Goal: Communication & Community: Answer question/provide support

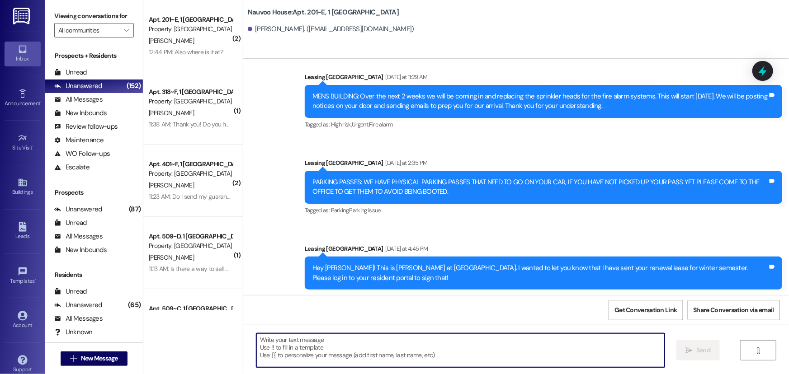
scroll to position [336, 0]
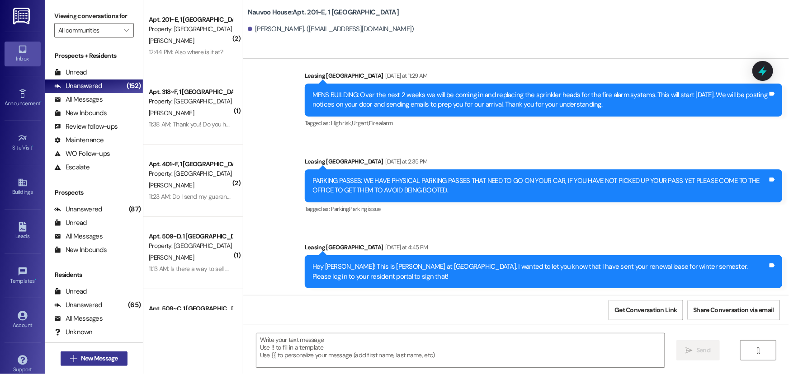
click at [103, 357] on span "New Message" at bounding box center [99, 358] width 37 height 9
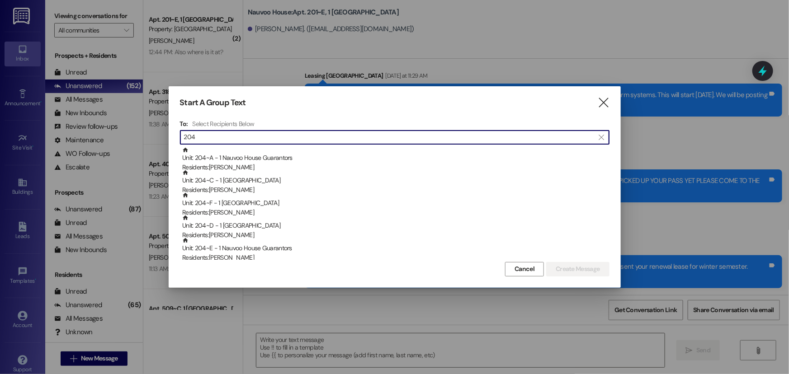
type input "204"
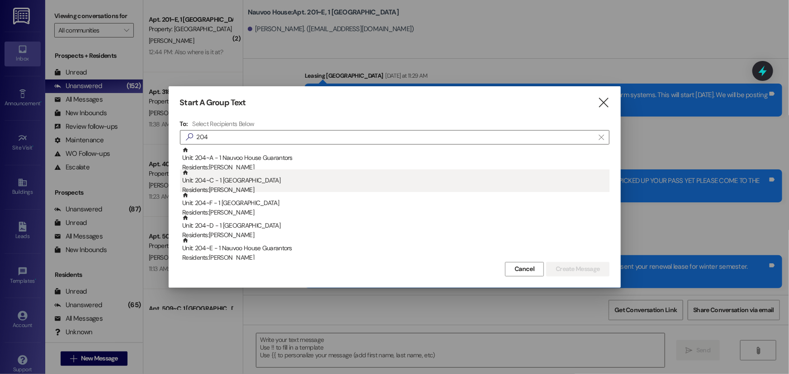
click at [314, 187] on div "Residents: [PERSON_NAME]" at bounding box center [395, 189] width 427 height 9
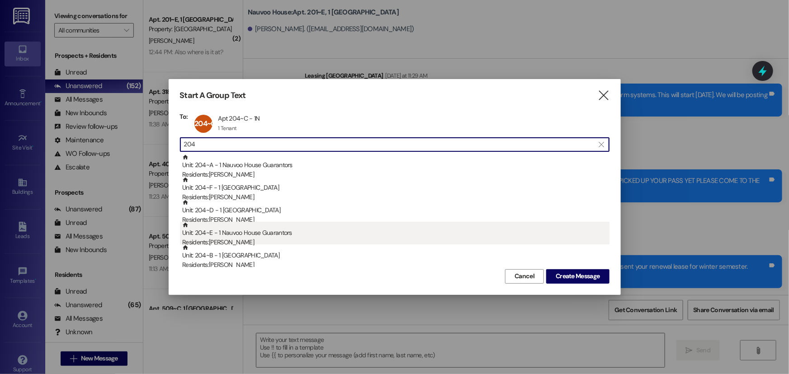
click at [240, 236] on div "Unit: 204~E - 1 Nauvoo House Guarantors Residents: [PERSON_NAME]" at bounding box center [395, 235] width 427 height 26
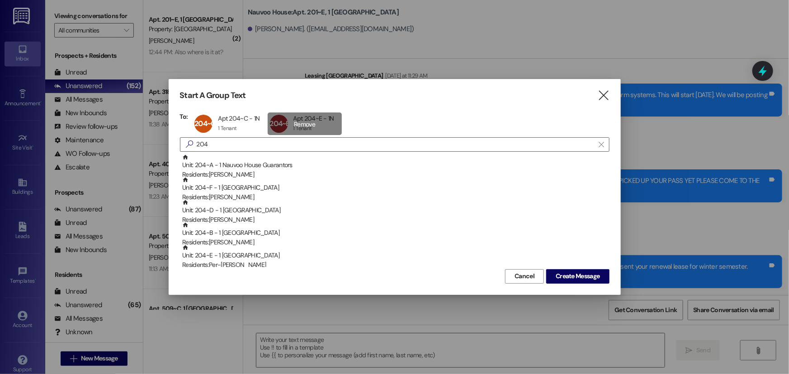
click at [315, 126] on div "204~E Apt 204~E - 1N Apt 204~E - 1N 1 Tenant 1 Tenant click to remove" at bounding box center [305, 124] width 74 height 23
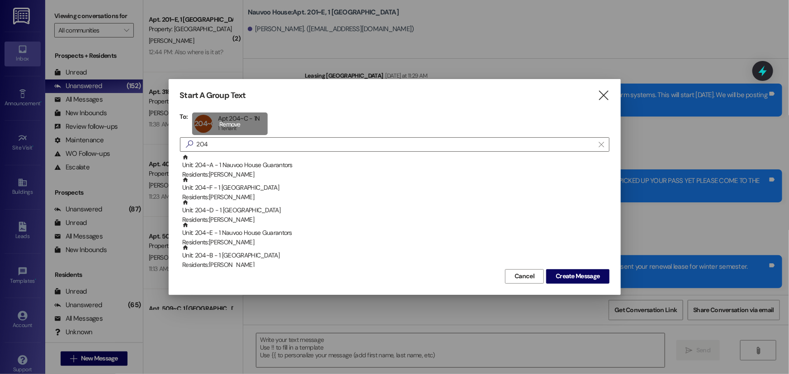
click at [252, 115] on div "204~C Apt 204~C - 1N Apt 204~C - 1N 1 Tenant 1 Tenant click to remove" at bounding box center [229, 124] width 75 height 23
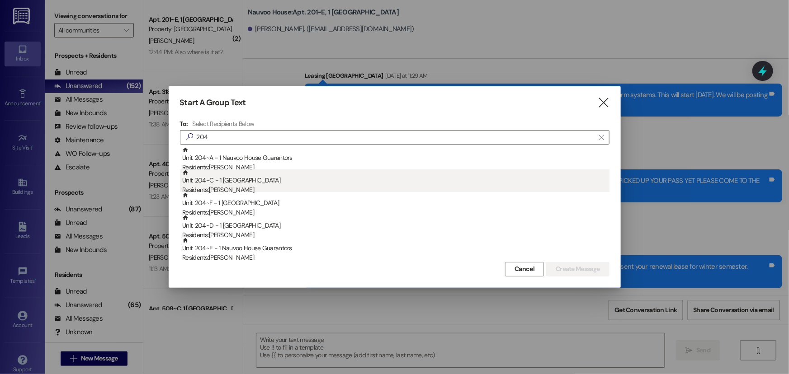
click at [268, 180] on div "Unit: 204~C - 1 Nauvoo House Residents: [PERSON_NAME]" at bounding box center [395, 182] width 427 height 26
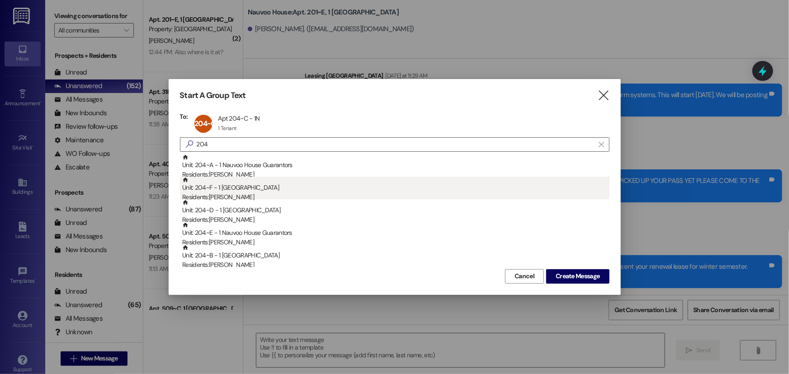
click at [254, 190] on div "Unit: 204~F - 1 Nauvoo House Residents: [PERSON_NAME]" at bounding box center [395, 190] width 427 height 26
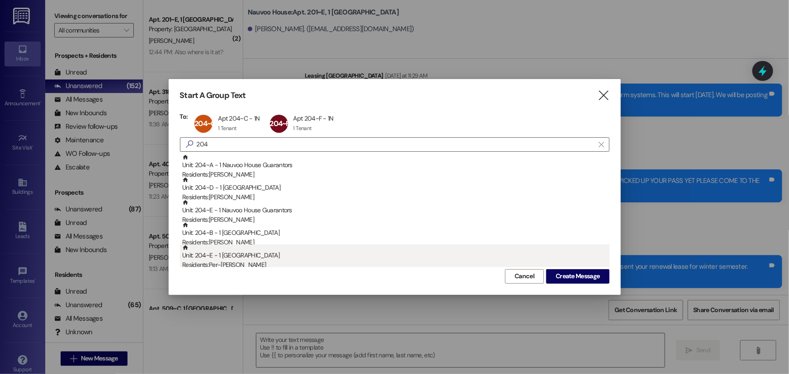
click at [240, 262] on div "Residents: Per-[PERSON_NAME]" at bounding box center [395, 264] width 427 height 9
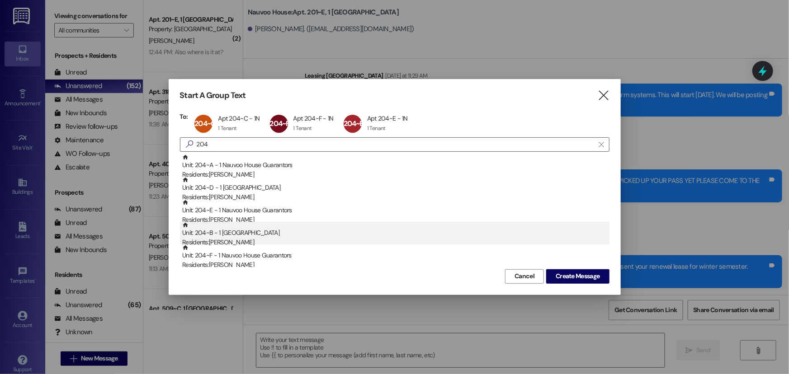
click at [244, 244] on div "Residents: [PERSON_NAME]" at bounding box center [395, 242] width 427 height 9
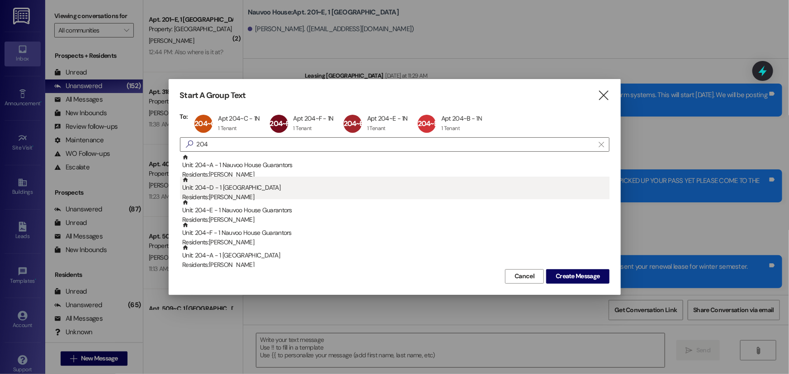
click at [221, 193] on div "Residents: [PERSON_NAME]" at bounding box center [395, 197] width 427 height 9
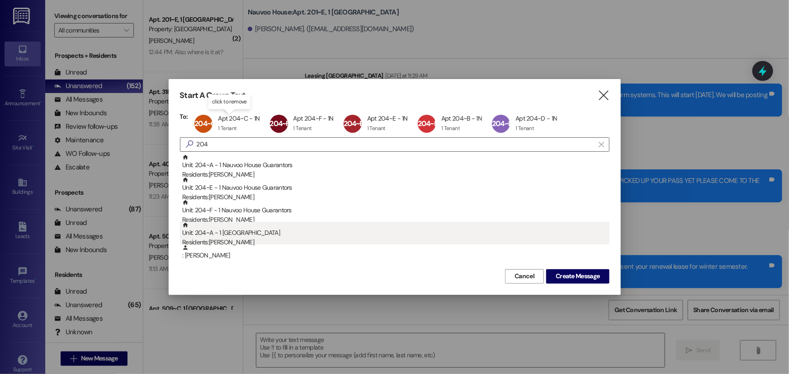
click at [241, 236] on div "Unit: 204~A - 1 Nauvoo House Residents: [PERSON_NAME]" at bounding box center [395, 235] width 427 height 26
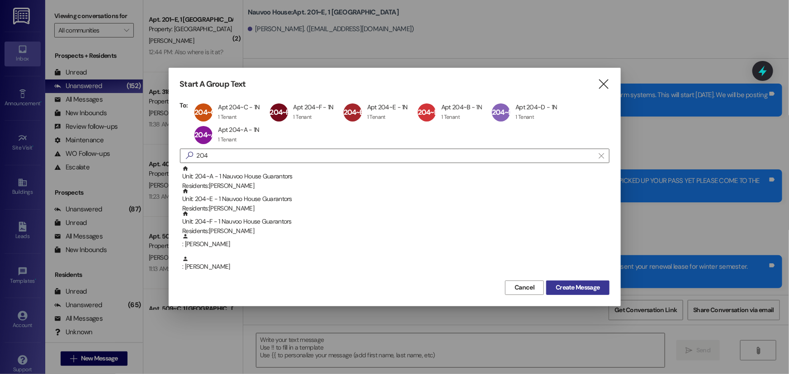
click at [576, 283] on span "Create Message" at bounding box center [577, 287] width 44 height 9
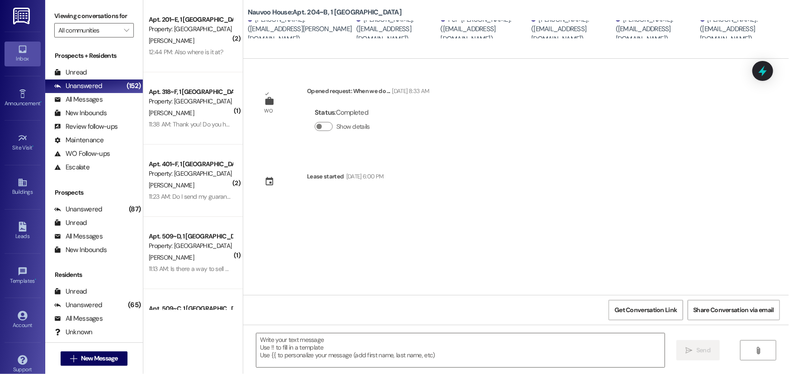
scroll to position [0, 0]
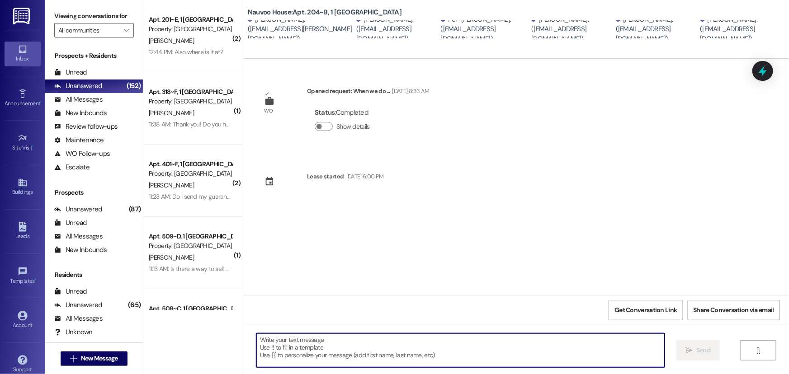
click at [323, 353] on textarea at bounding box center [460, 351] width 408 height 34
type textarea "r"
click at [357, 343] on textarea "Residents of 204. We have an oppurtunity" at bounding box center [460, 351] width 408 height 34
click at [380, 343] on textarea "Residents of 204. We have an opportunity" at bounding box center [460, 351] width 408 height 34
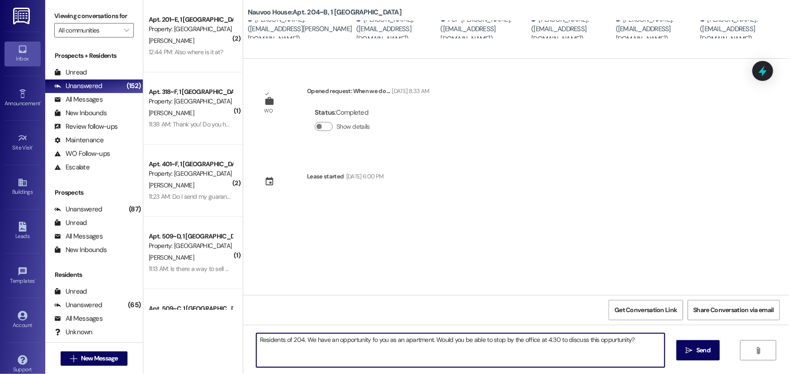
click at [369, 341] on textarea "Residents of 204. We have an opportunity fo you as an apartment. Would you be a…" at bounding box center [460, 351] width 408 height 34
click at [555, 341] on textarea "Residents of 204. We have an opportunity for you as an apartment. Would you be …" at bounding box center [460, 351] width 408 height 34
click at [637, 344] on textarea "Residents of 204. We have an opportunity for you as an apartment. Would you be …" at bounding box center [460, 351] width 408 height 34
click at [638, 340] on textarea "Residents of 204. We have an opportunity for you as an apartment. Would you be …" at bounding box center [460, 351] width 408 height 34
click at [658, 341] on textarea "Residents of 204. We have an opportunity for you as an apartment. Would you be …" at bounding box center [460, 351] width 408 height 34
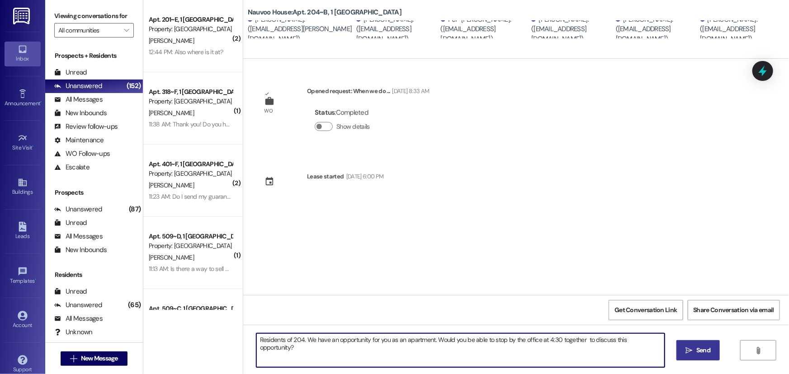
type textarea "Residents of 204. We have an opportunity for you as an apartment. Would you be …"
click at [691, 350] on icon "" at bounding box center [689, 350] width 7 height 7
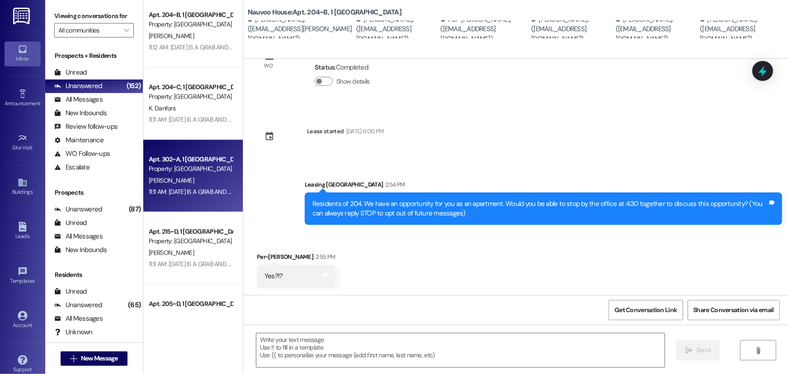
scroll to position [945, 0]
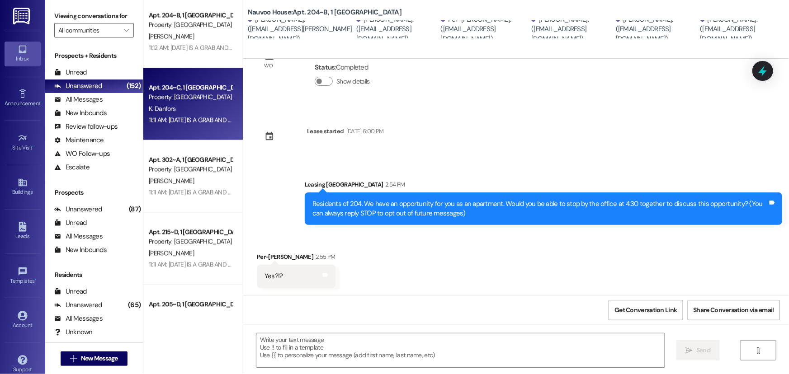
click at [176, 113] on div "K. Danfors" at bounding box center [190, 108] width 85 height 11
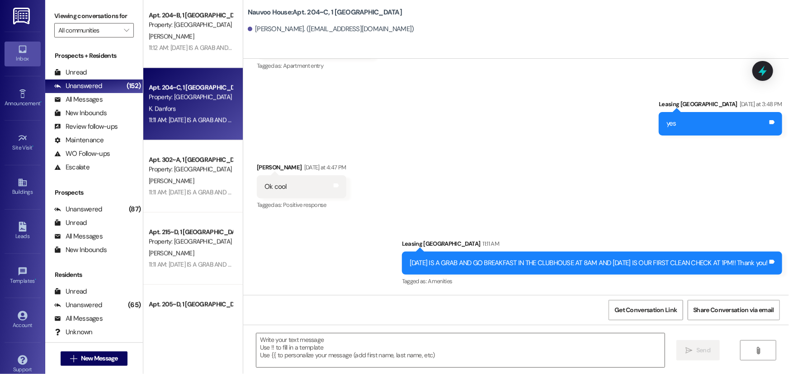
scroll to position [22915, 0]
click at [94, 73] on div "Unread (0)" at bounding box center [94, 73] width 98 height 14
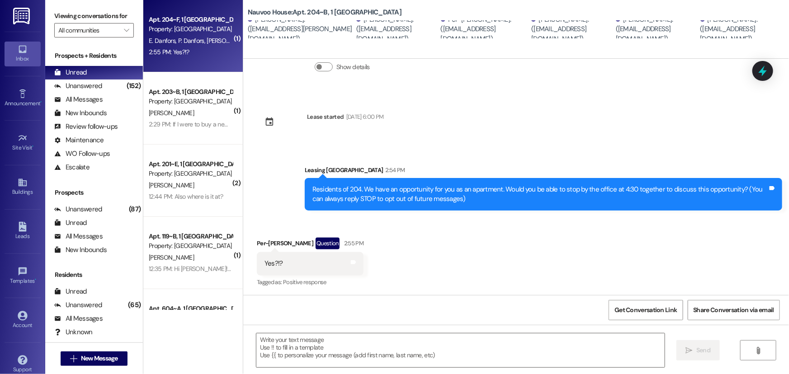
scroll to position [60, 0]
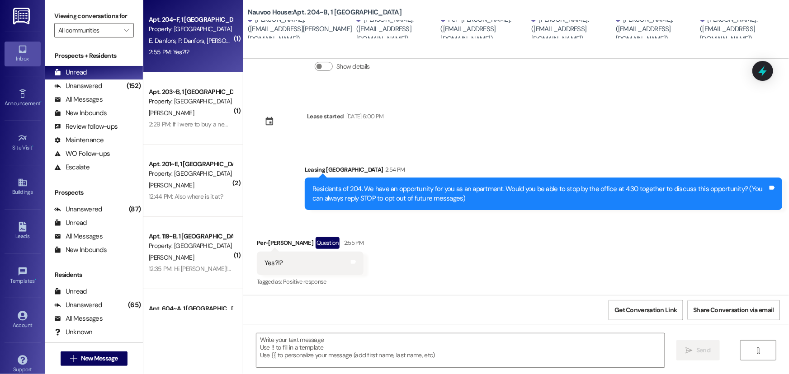
click at [288, 280] on span "Positive response" at bounding box center [304, 282] width 43 height 8
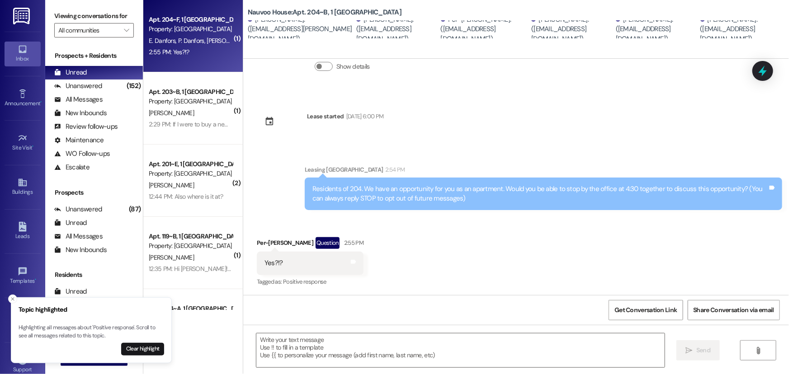
click at [415, 237] on div "Received via SMS Per-[PERSON_NAME] Question 2:55 PM Yes?!? Tags and notes Tagge…" at bounding box center [515, 256] width 545 height 78
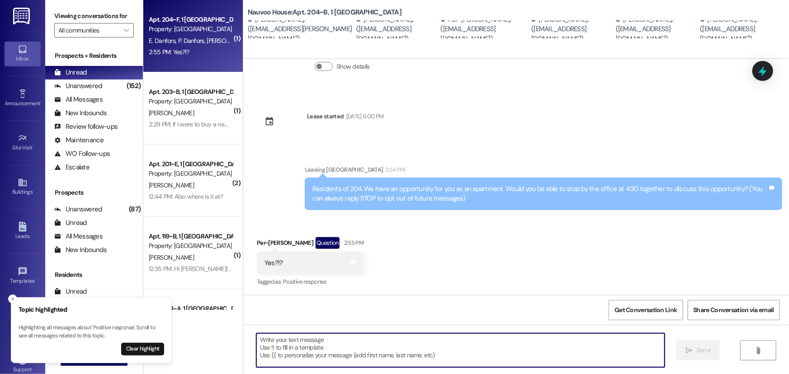
click at [405, 345] on textarea at bounding box center [460, 351] width 408 height 34
click at [13, 301] on icon "Close toast" at bounding box center [12, 298] width 5 height 5
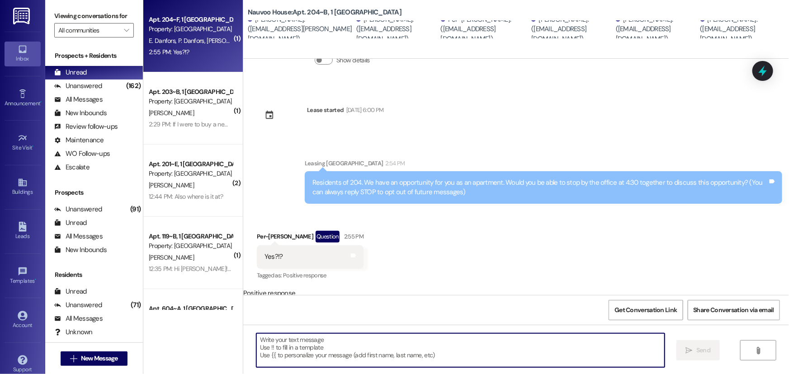
scroll to position [70, 0]
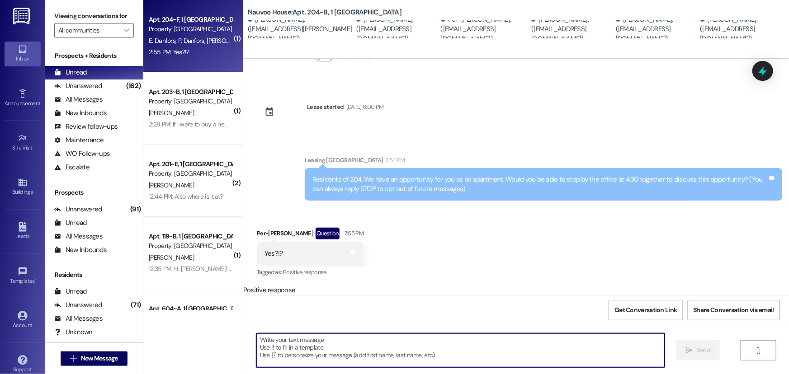
click at [461, 229] on div "Received via SMS Per-[PERSON_NAME] Question 2:55 PM Yes?!? Tags and notes Tagge…" at bounding box center [515, 246] width 545 height 78
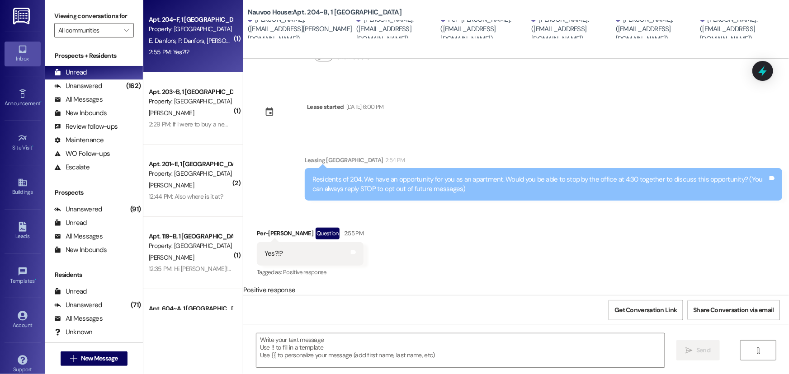
click at [397, 232] on div "Received via SMS Per-[PERSON_NAME] Question 2:55 PM Yes?!? Tags and notes Tagge…" at bounding box center [515, 246] width 545 height 78
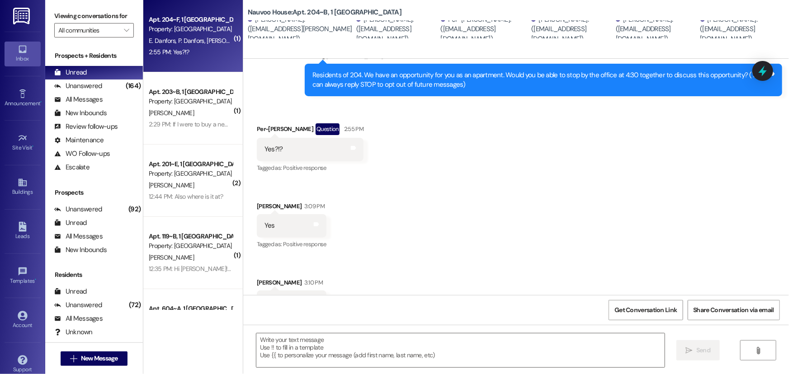
scroll to position [339, 0]
